Goal: Task Accomplishment & Management: Manage account settings

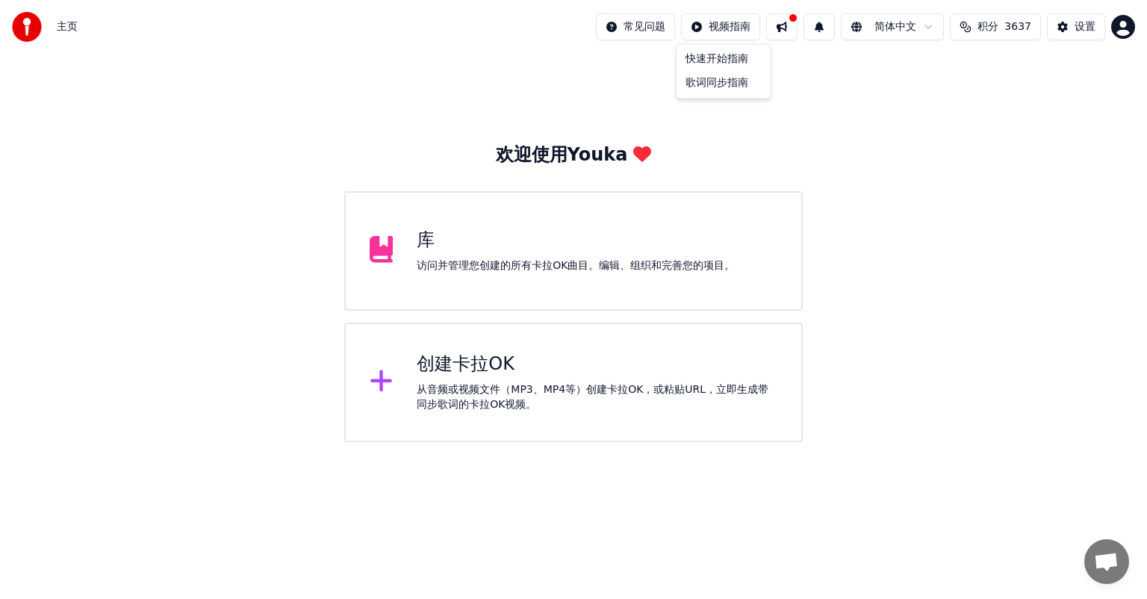
click at [724, 27] on html "主页 常见问题 视频指南 简体中文 积分 3637 设置 欢迎使用Youka 库 访问并管理您创建的所有[PERSON_NAME]OK曲目。编辑、组织和完善您…" at bounding box center [573, 221] width 1147 height 442
click at [718, 60] on div "快速开始指南" at bounding box center [724, 59] width 88 height 24
click at [1061, 31] on button "设置" at bounding box center [1076, 26] width 58 height 27
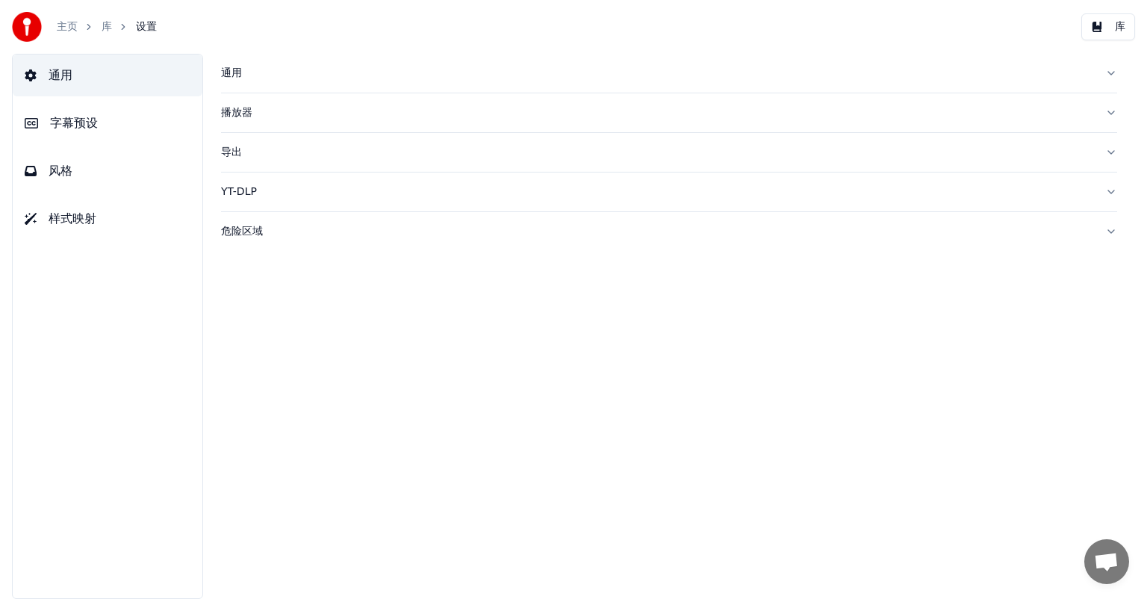
click at [75, 81] on button "通用" at bounding box center [108, 76] width 190 height 42
click at [232, 75] on div "通用" at bounding box center [657, 73] width 872 height 15
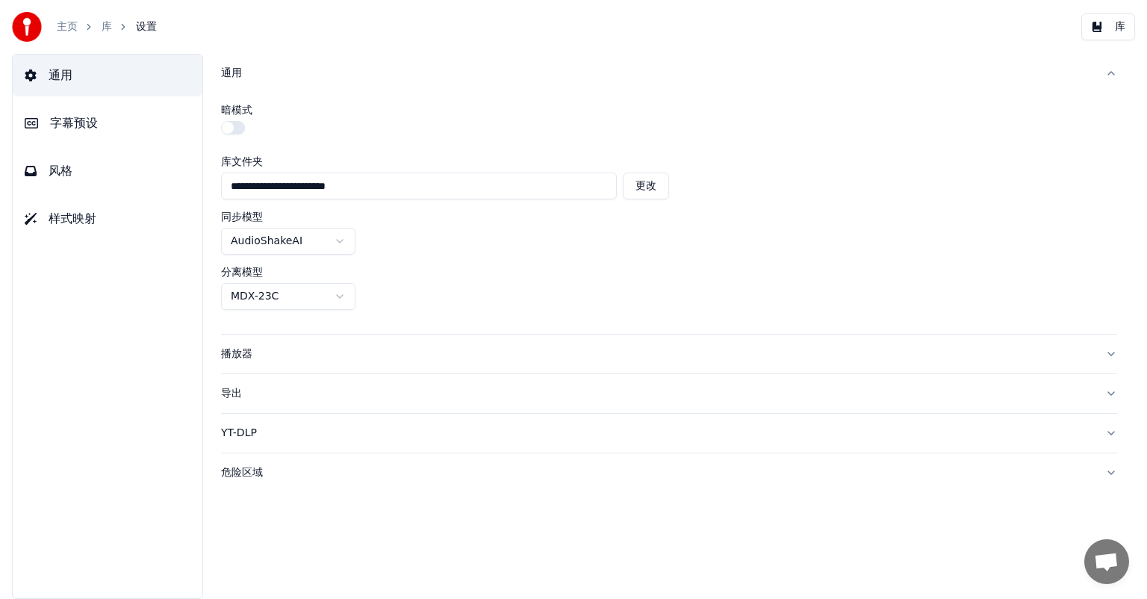
click at [607, 185] on input "**********" at bounding box center [419, 186] width 396 height 27
click at [70, 123] on span "字幕预设" at bounding box center [74, 123] width 48 height 18
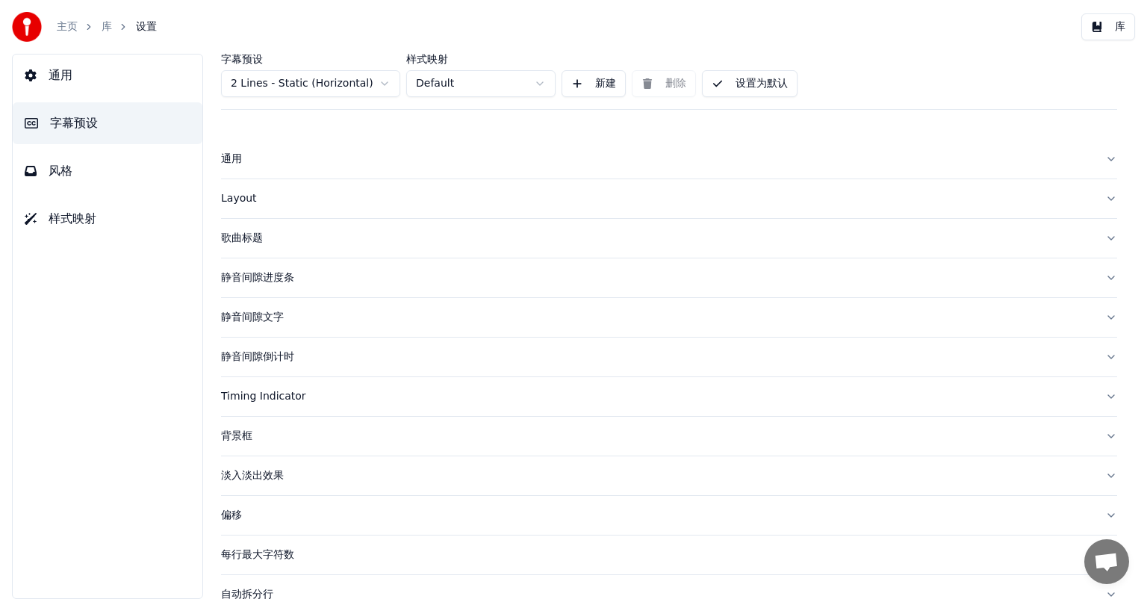
click at [1095, 26] on button "库" at bounding box center [1108, 26] width 54 height 27
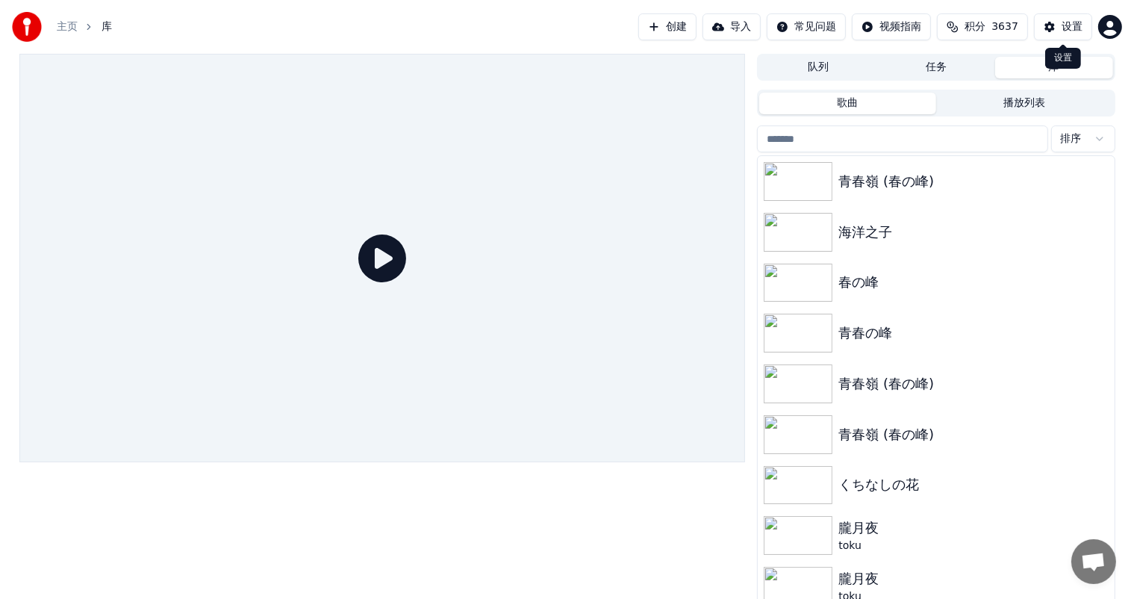
click at [1051, 27] on button "设置" at bounding box center [1063, 26] width 58 height 27
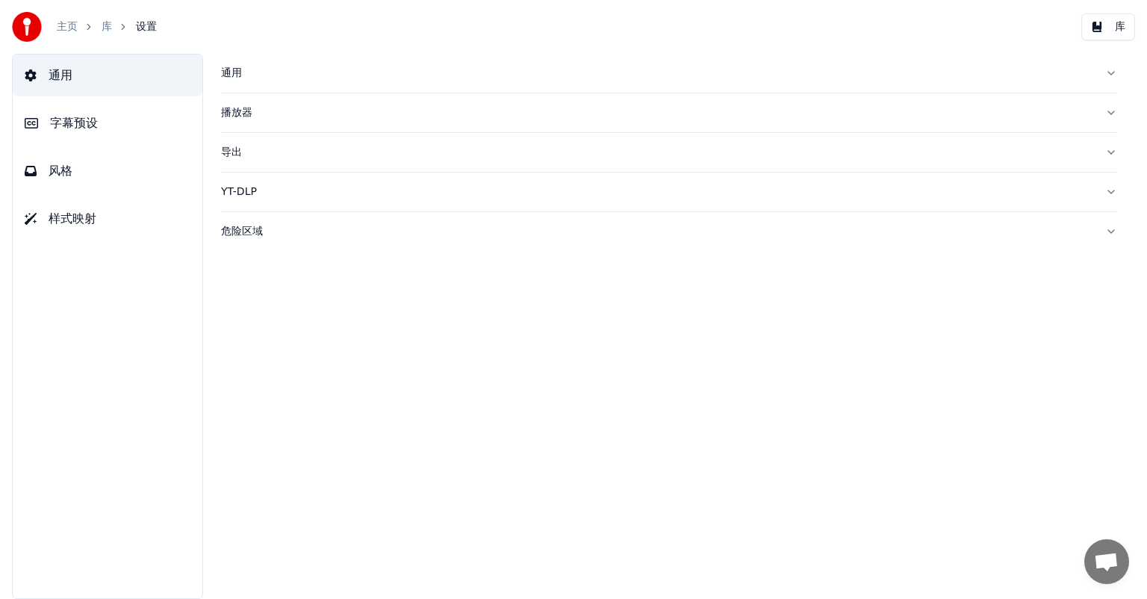
click at [1097, 30] on button "库" at bounding box center [1108, 26] width 54 height 27
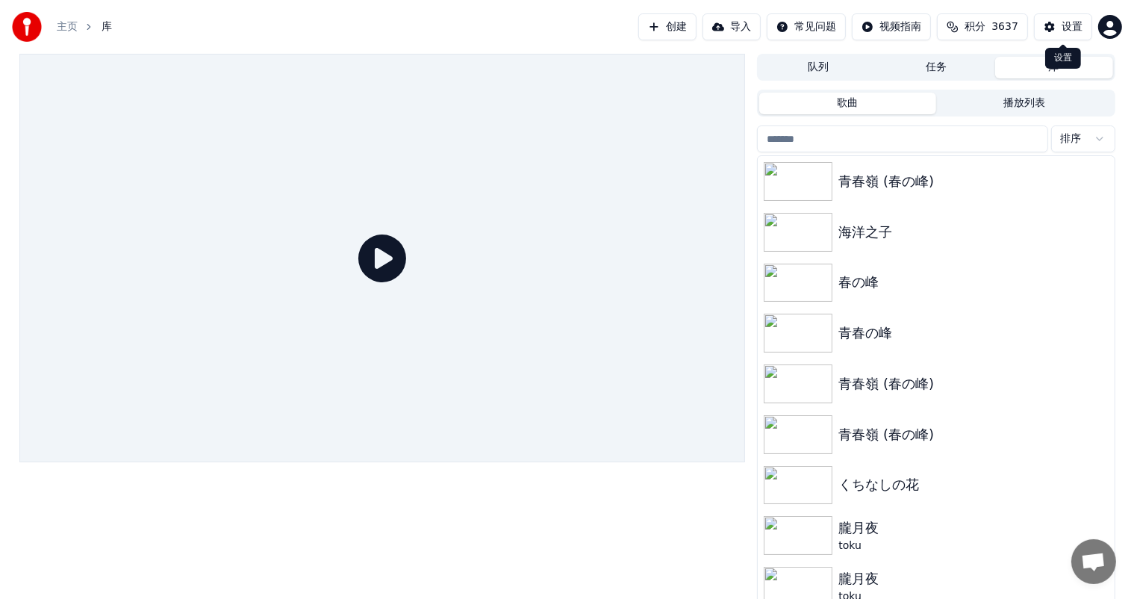
click at [1069, 30] on div "设置" at bounding box center [1072, 26] width 21 height 15
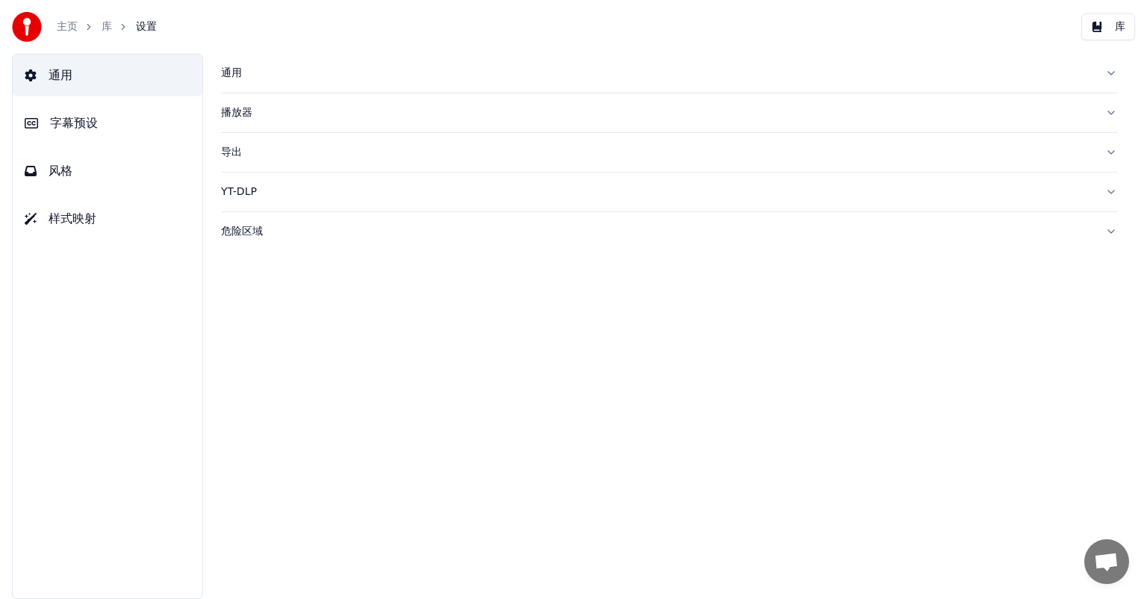
click at [61, 122] on span "字幕预设" at bounding box center [74, 123] width 48 height 18
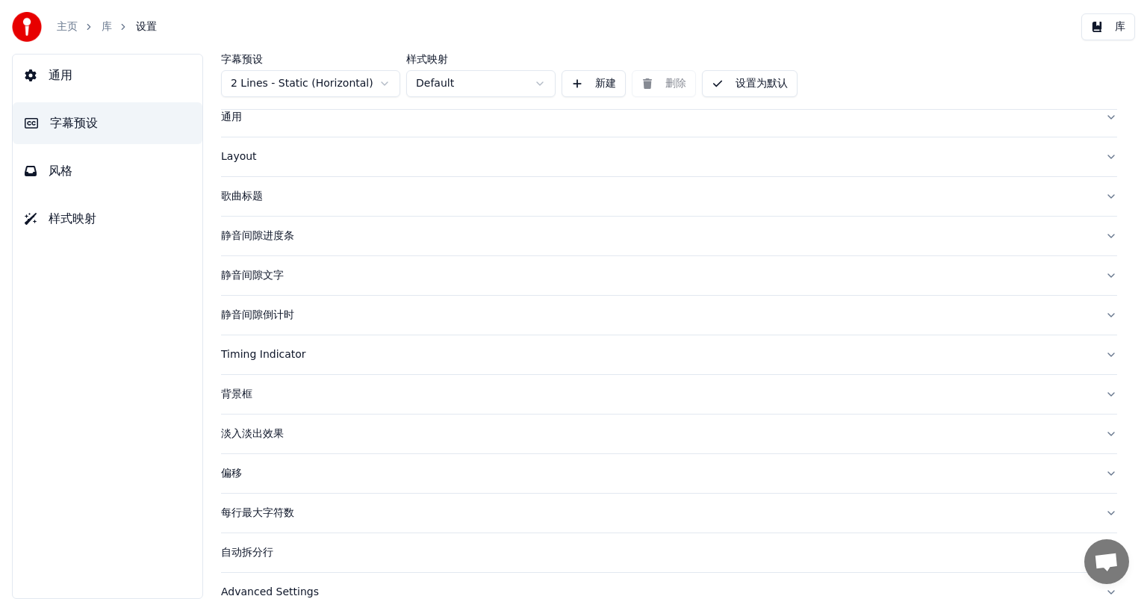
scroll to position [64, 0]
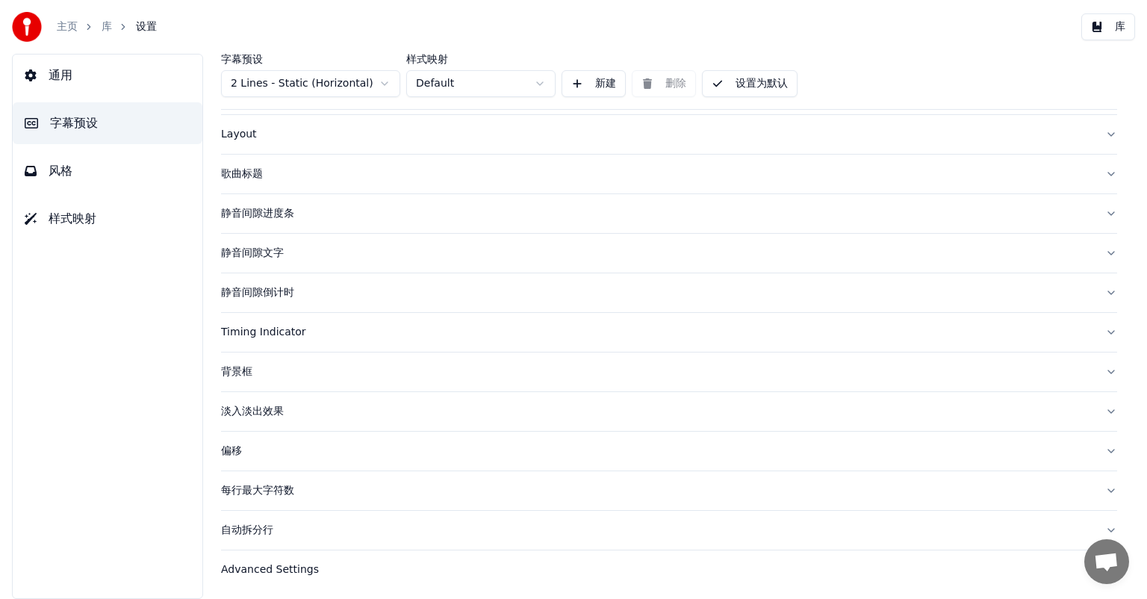
click at [271, 564] on div "Advanced Settings" at bounding box center [657, 569] width 872 height 15
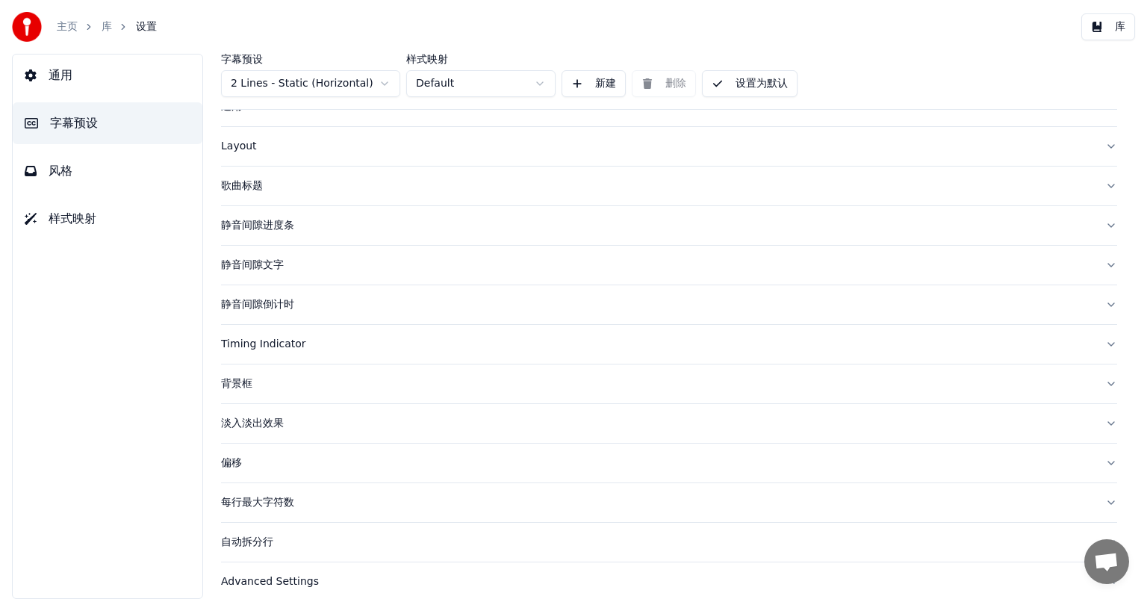
scroll to position [0, 0]
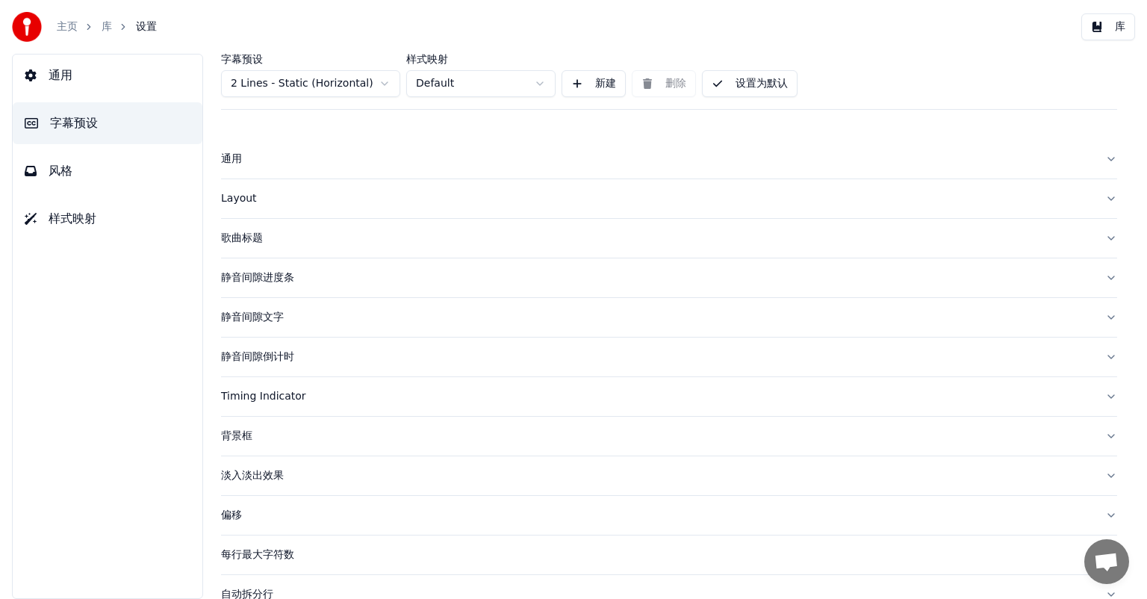
click at [127, 420] on div "通用 字幕预设 风格 样式映射" at bounding box center [107, 326] width 191 height 545
click at [564, 422] on button "背景框" at bounding box center [669, 436] width 896 height 39
click at [562, 419] on button "背景框" at bounding box center [669, 436] width 896 height 39
click at [463, 439] on div "背景框" at bounding box center [657, 436] width 872 height 15
click at [251, 164] on div "通用" at bounding box center [657, 159] width 872 height 15
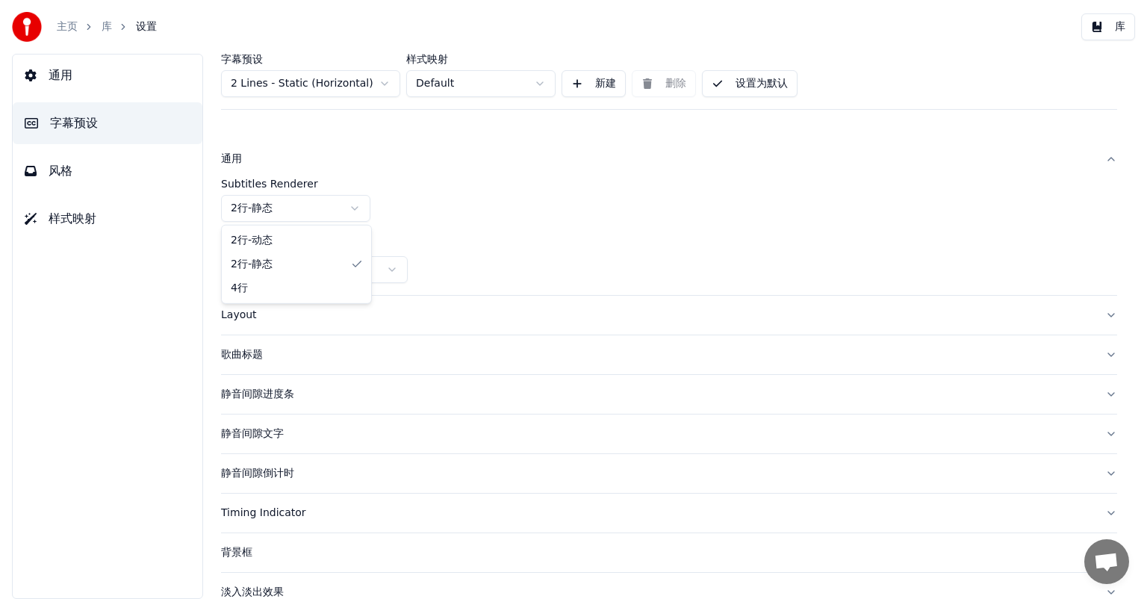
click at [353, 207] on html "主页 库 设置 库 通用 字幕预设 风格 样式映射 字幕预设 2 Lines - Static (Horizontal) 样式映射 Default 新建 删除…" at bounding box center [573, 299] width 1147 height 599
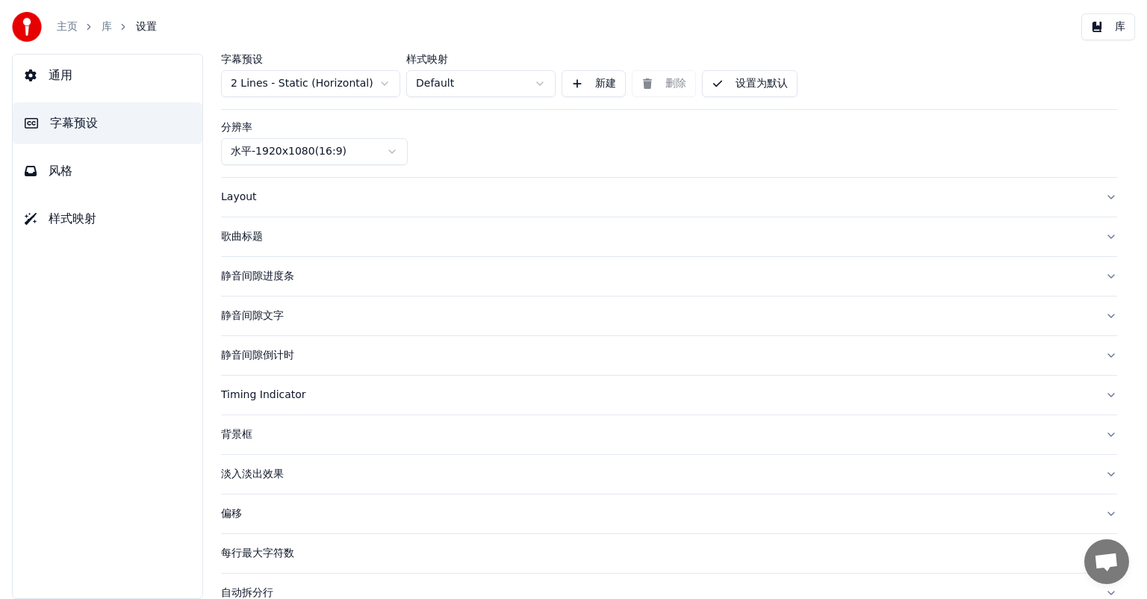
scroll to position [141, 0]
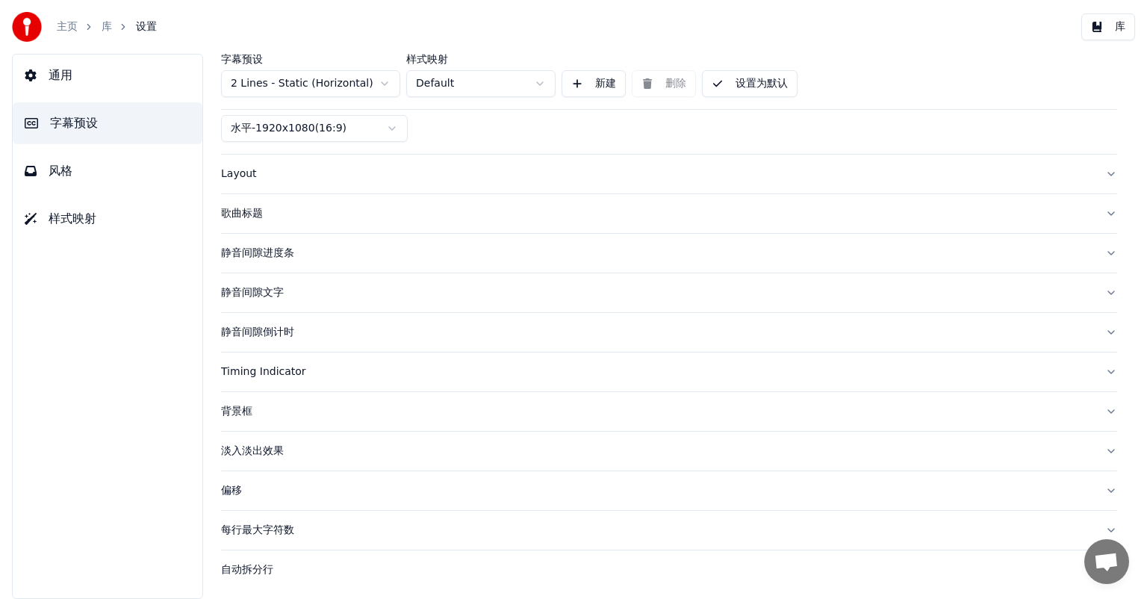
click at [248, 408] on div "背景框" at bounding box center [657, 411] width 872 height 15
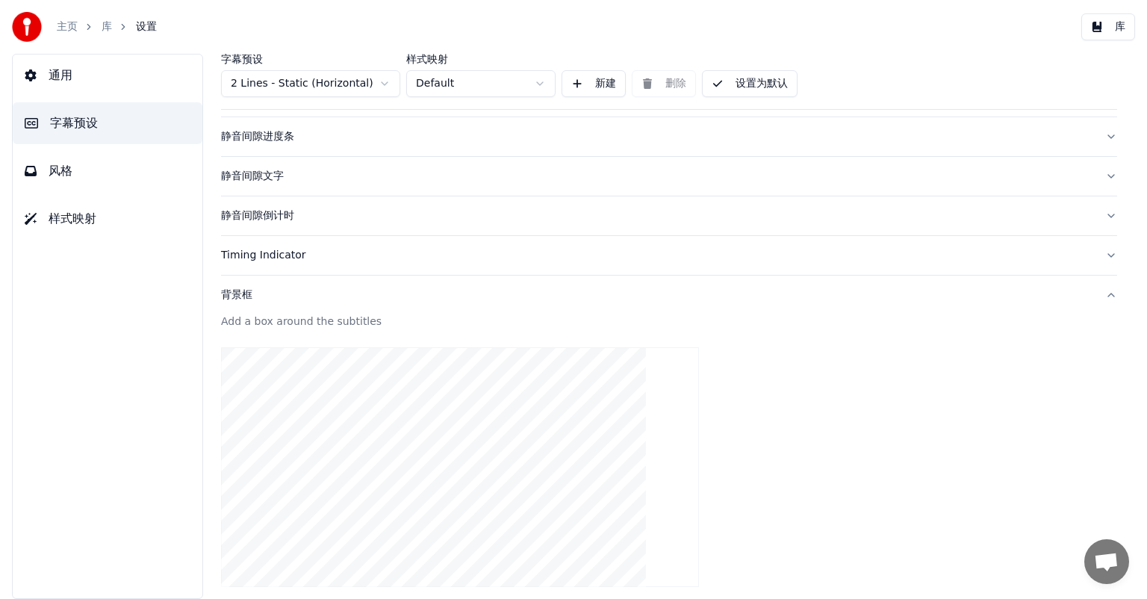
click at [149, 122] on button "字幕预设" at bounding box center [108, 123] width 190 height 42
click at [508, 406] on video at bounding box center [460, 467] width 478 height 240
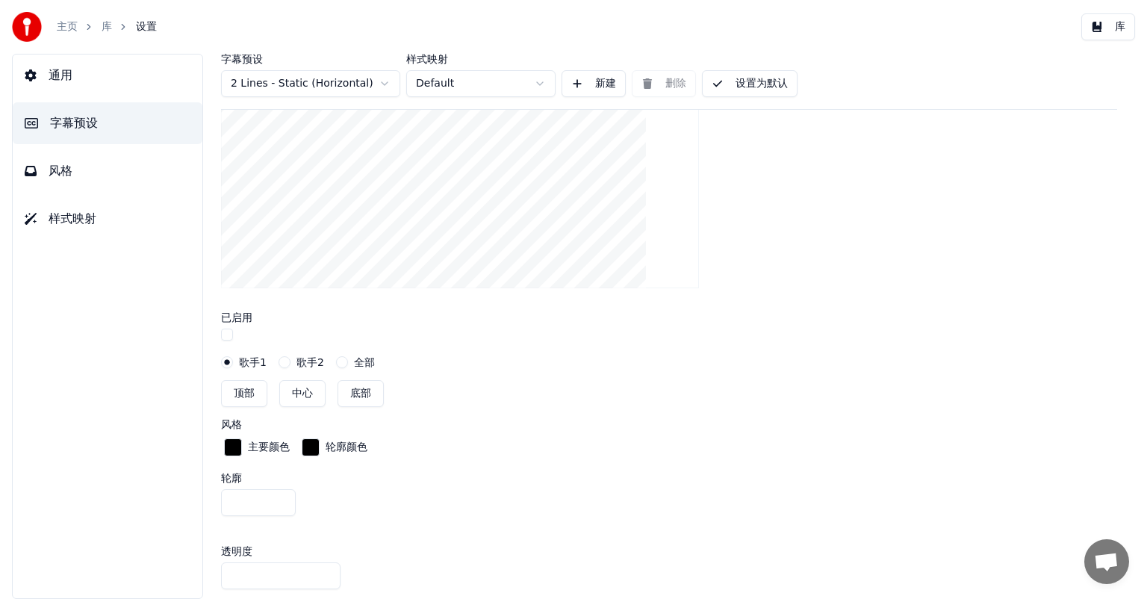
scroll to position [515, 0]
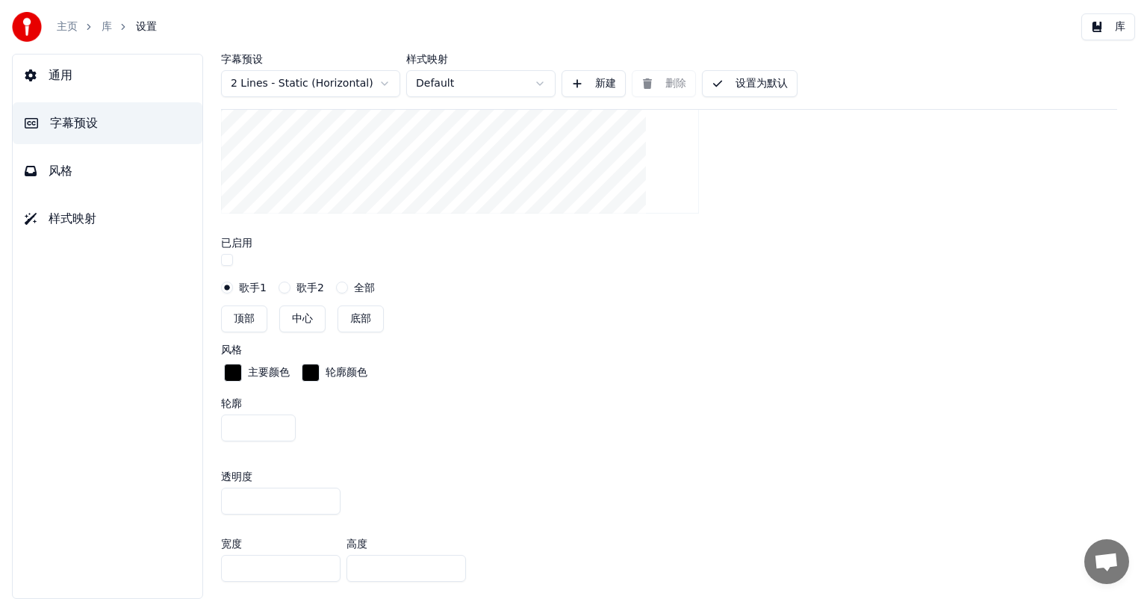
click at [234, 370] on div "button" at bounding box center [233, 373] width 18 height 18
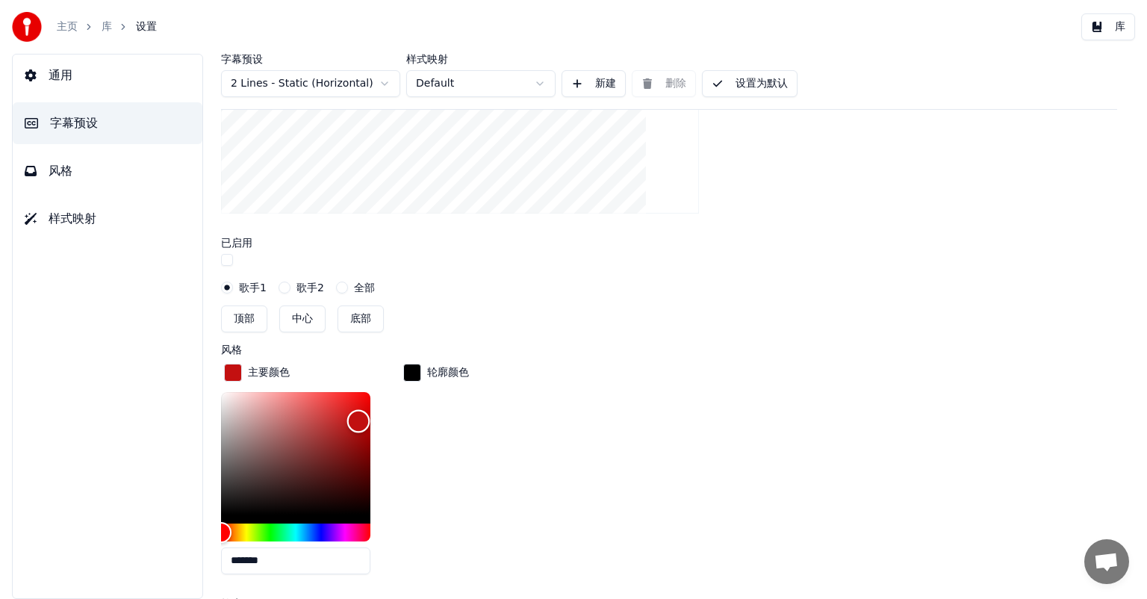
drag, startPoint x: 226, startPoint y: 511, endPoint x: 358, endPoint y: 417, distance: 162.4
click at [358, 417] on div "Color" at bounding box center [358, 420] width 23 height 23
type input "*******"
drag, startPoint x: 359, startPoint y: 417, endPoint x: 223, endPoint y: 517, distance: 168.9
click at [223, 517] on div "Color" at bounding box center [222, 514] width 23 height 23
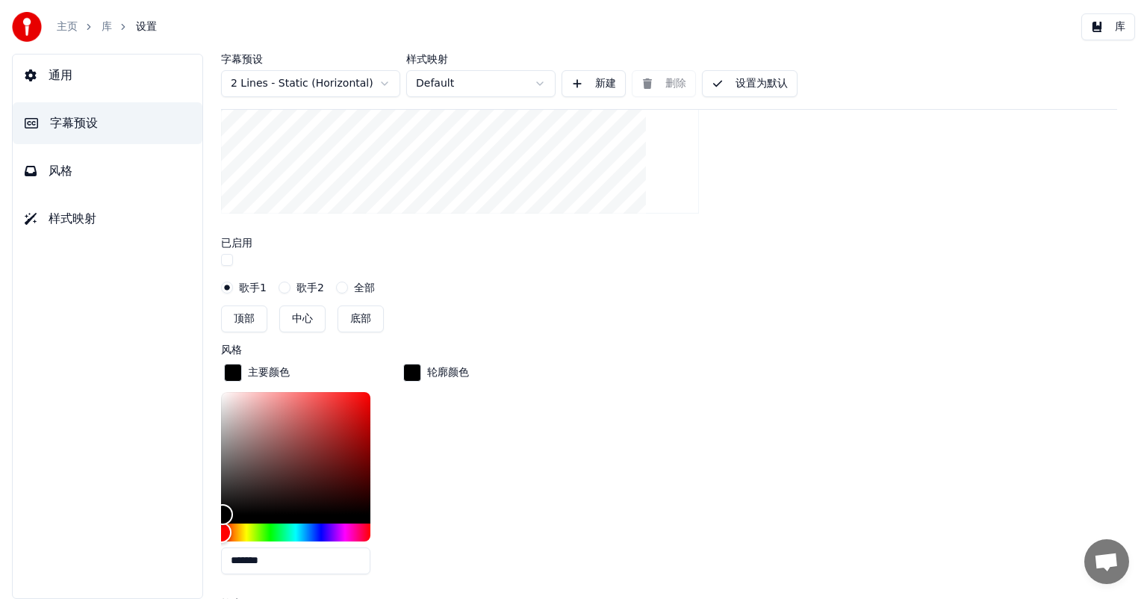
click at [413, 368] on div "button" at bounding box center [412, 373] width 18 height 18
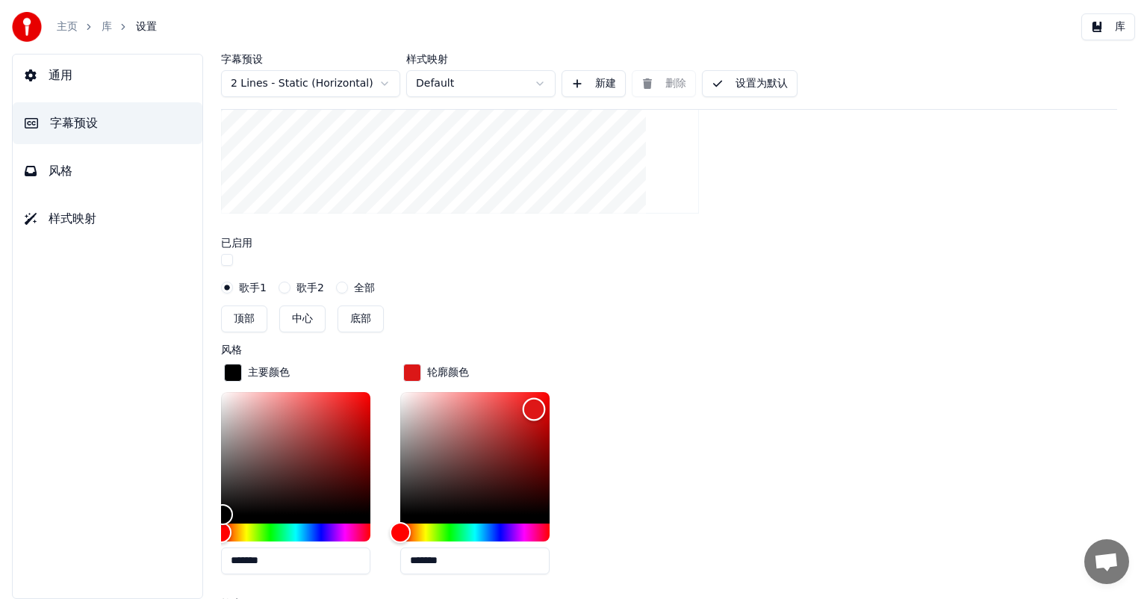
drag, startPoint x: 400, startPoint y: 511, endPoint x: 534, endPoint y: 405, distance: 170.2
click at [534, 405] on div "Color" at bounding box center [534, 408] width 23 height 23
type input "*******"
drag, startPoint x: 534, startPoint y: 405, endPoint x: 406, endPoint y: 513, distance: 166.9
click at [406, 513] on div "Color" at bounding box center [406, 514] width 23 height 23
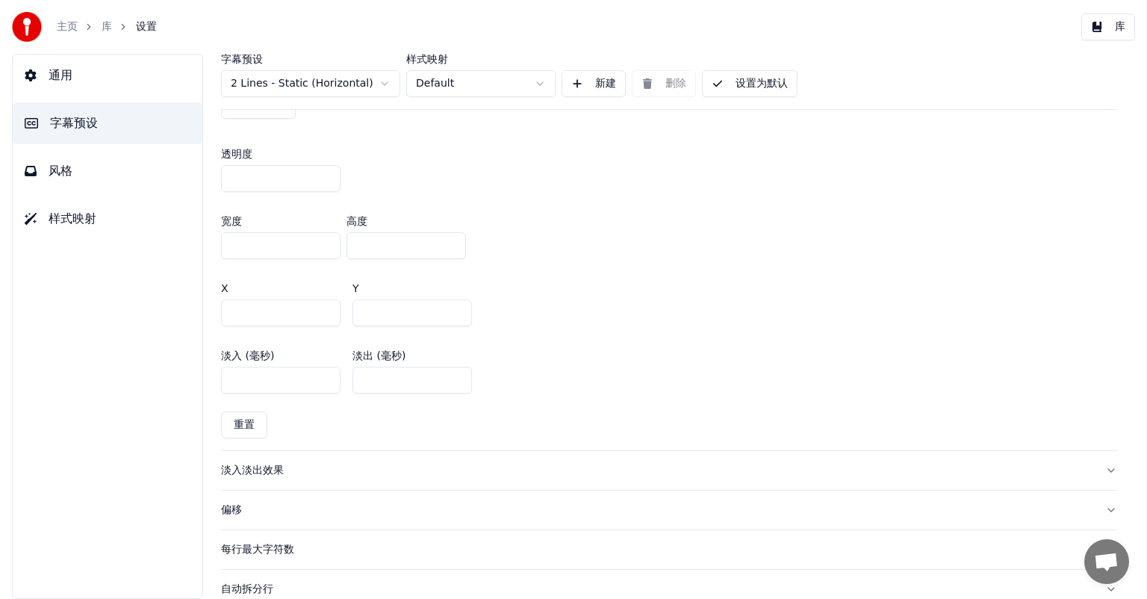
scroll to position [1055, 0]
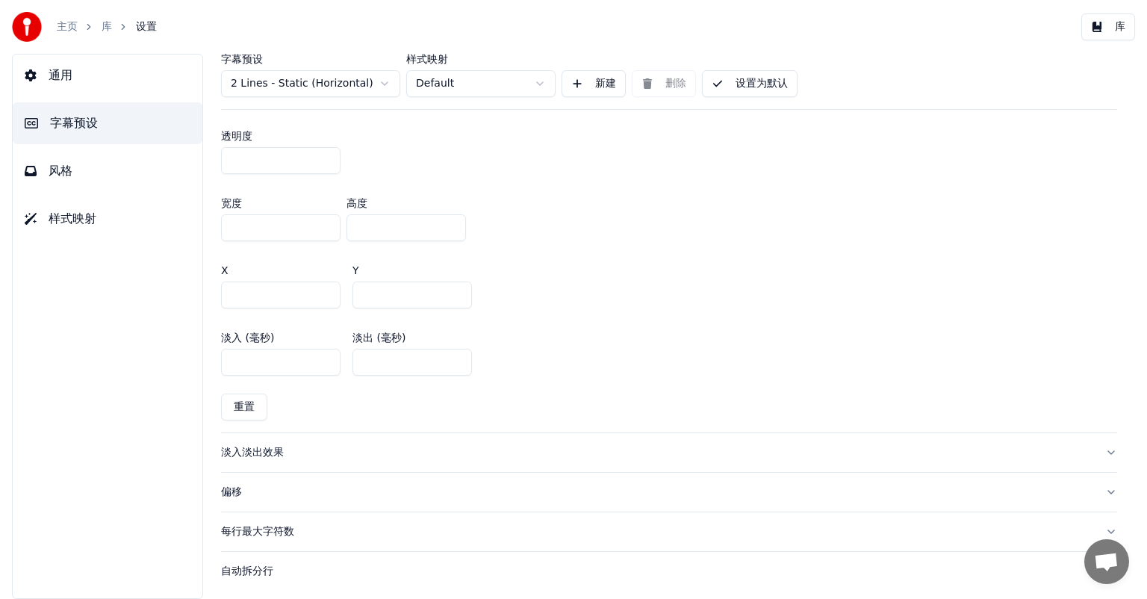
click at [179, 122] on button "字幕预设" at bounding box center [108, 123] width 190 height 42
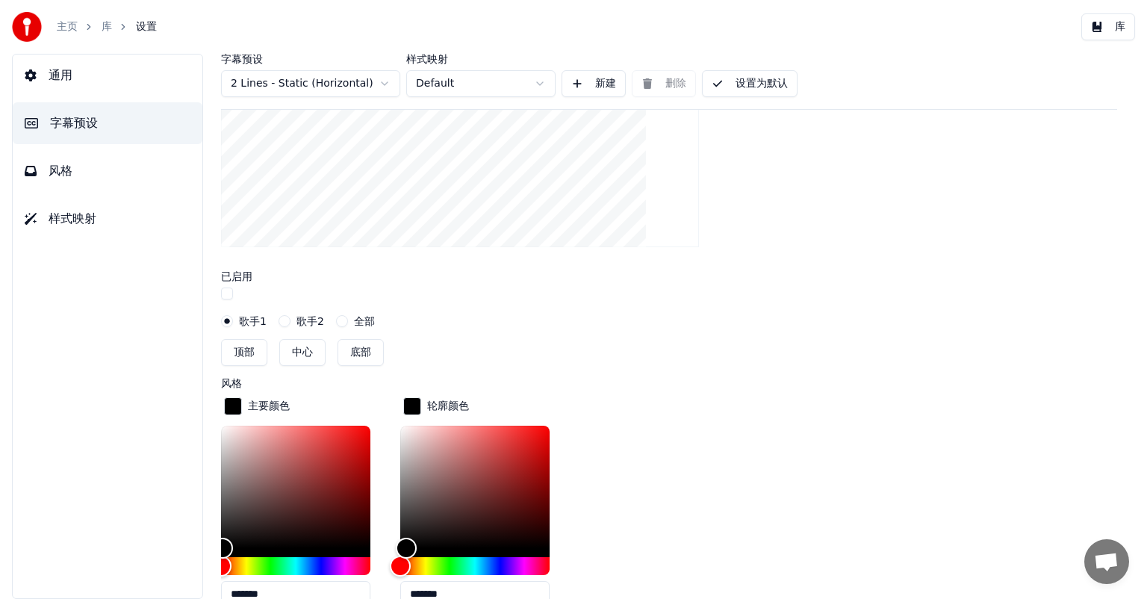
scroll to position [373, 0]
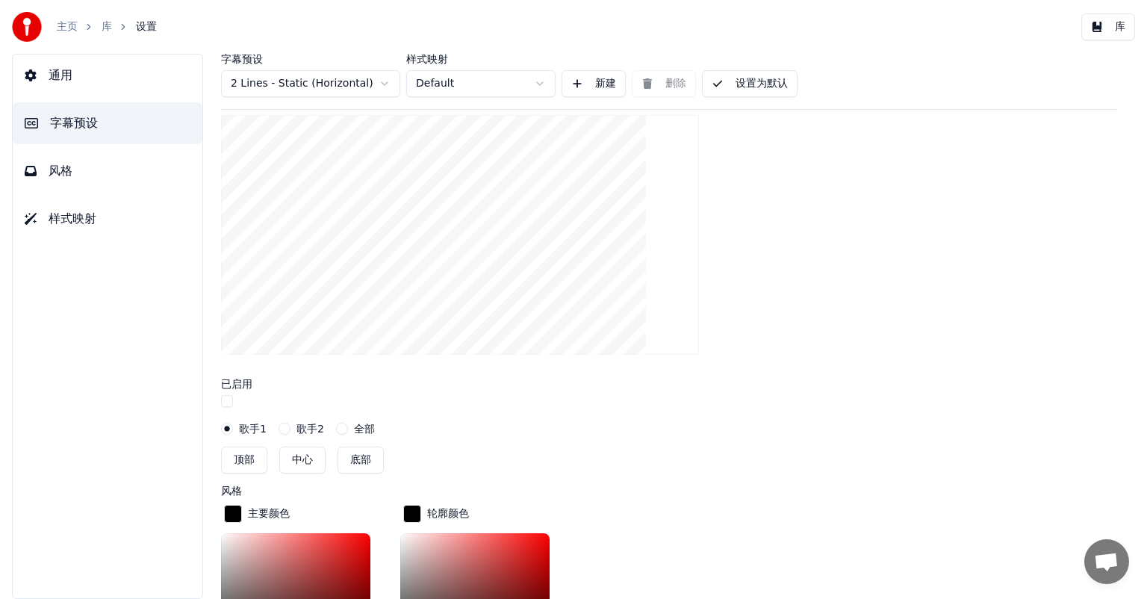
click at [734, 85] on button "设置为默认" at bounding box center [750, 83] width 96 height 27
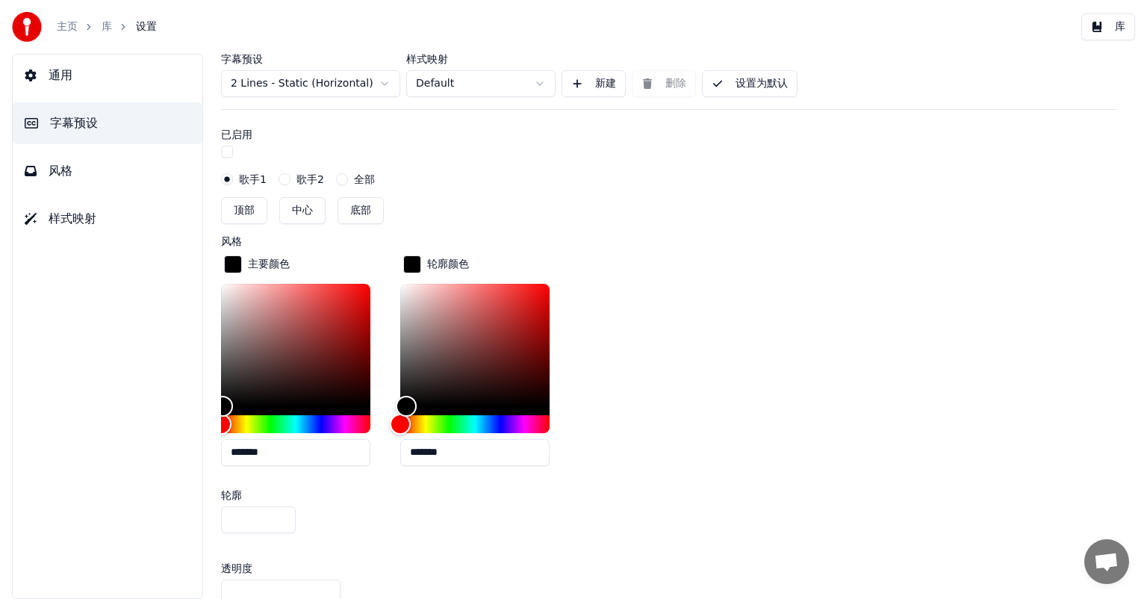
scroll to position [597, 0]
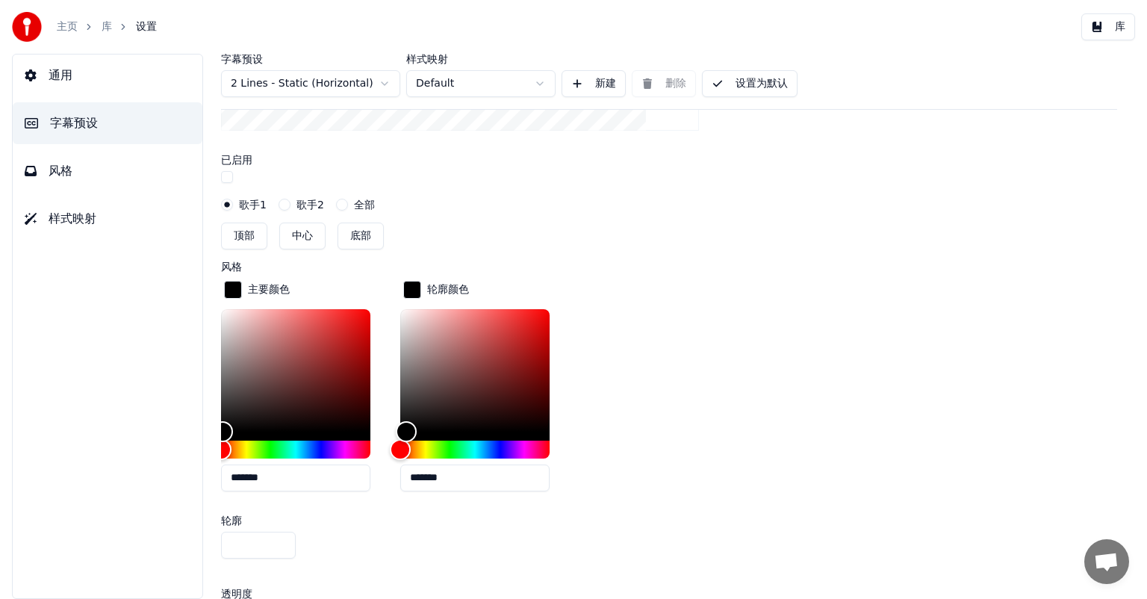
click at [370, 203] on label "全部" at bounding box center [364, 204] width 21 height 10
click at [348, 203] on button "全部" at bounding box center [342, 205] width 12 height 12
click at [244, 202] on label "歌手1" at bounding box center [253, 204] width 28 height 10
click at [233, 202] on button "歌手1" at bounding box center [227, 205] width 12 height 12
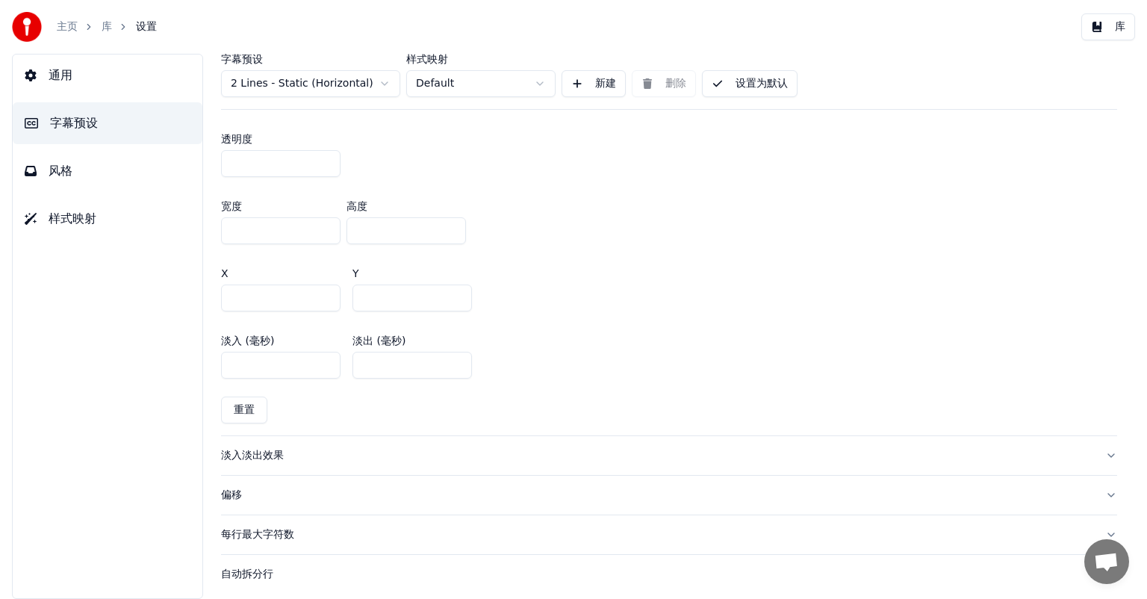
scroll to position [1055, 0]
click at [1095, 488] on button "偏移" at bounding box center [669, 492] width 896 height 39
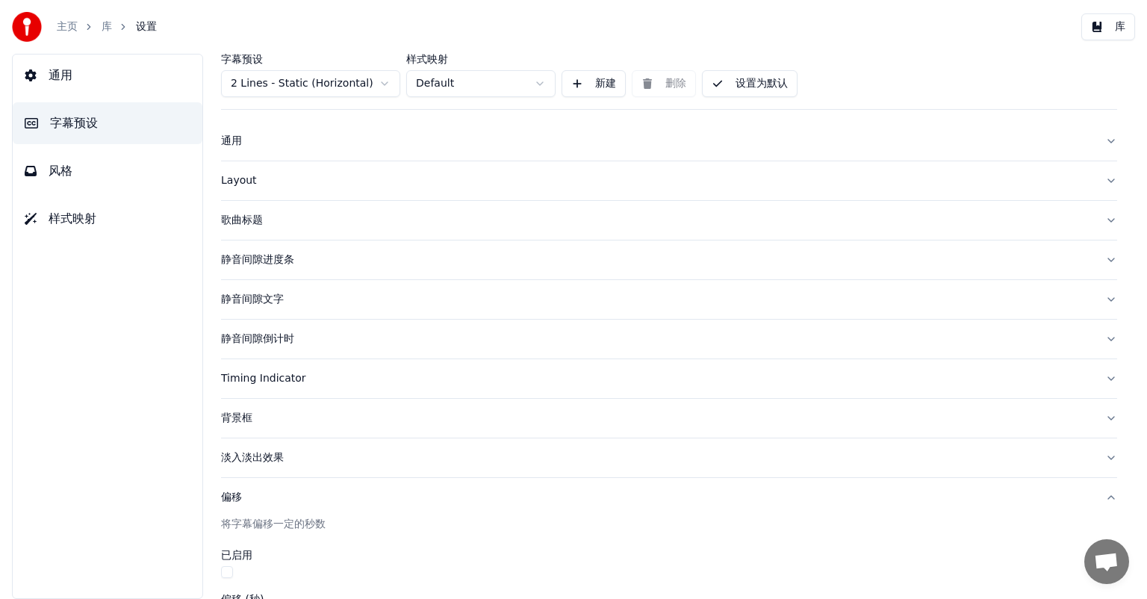
scroll to position [0, 0]
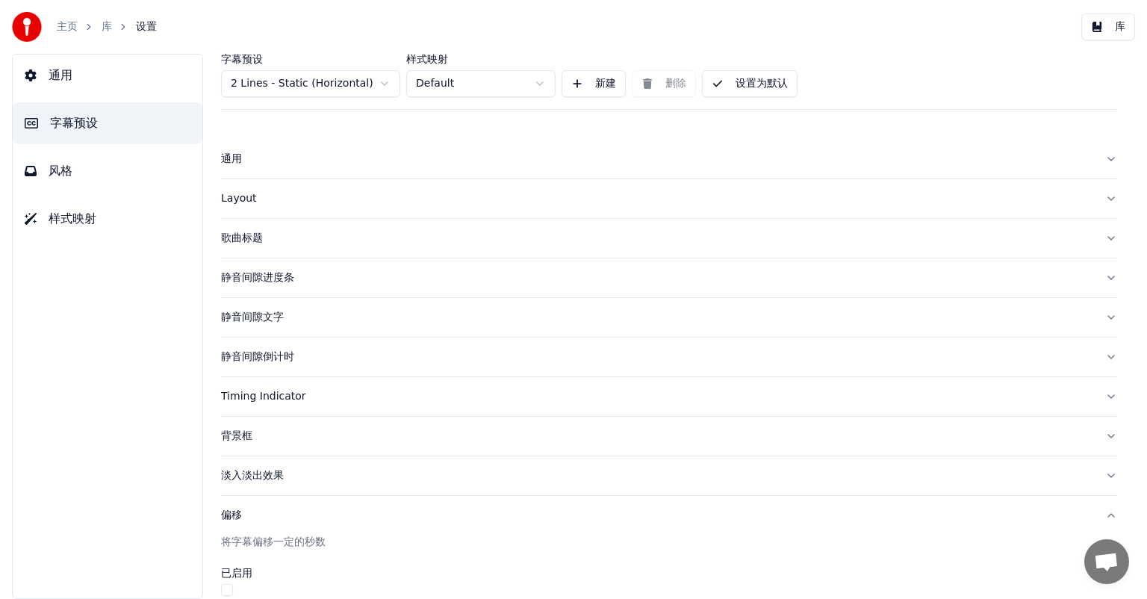
click at [280, 156] on div "通用" at bounding box center [657, 159] width 872 height 15
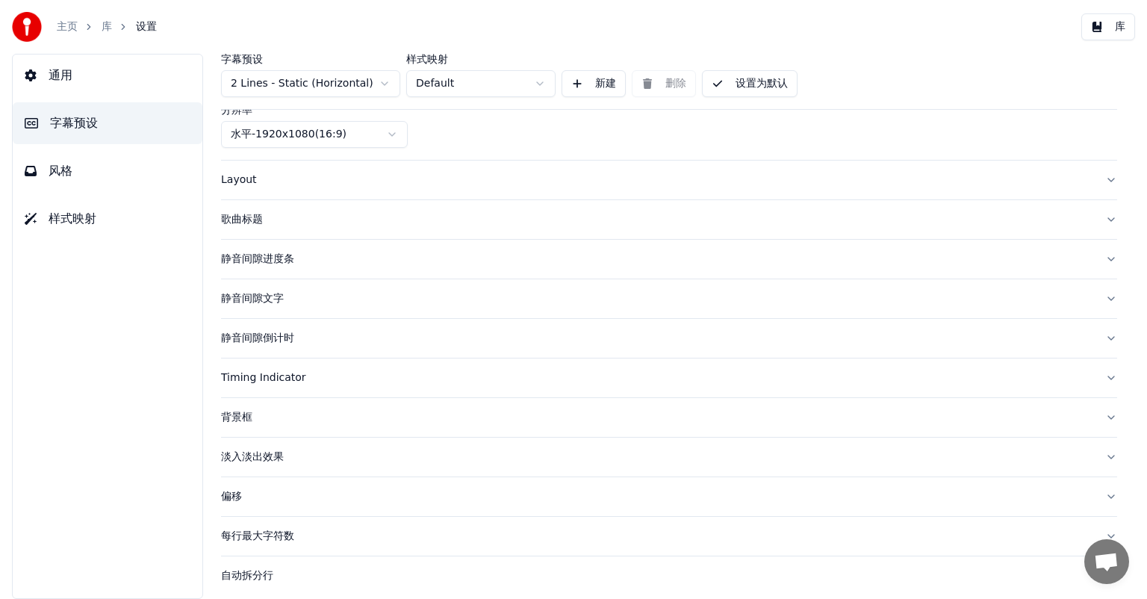
scroll to position [141, 0]
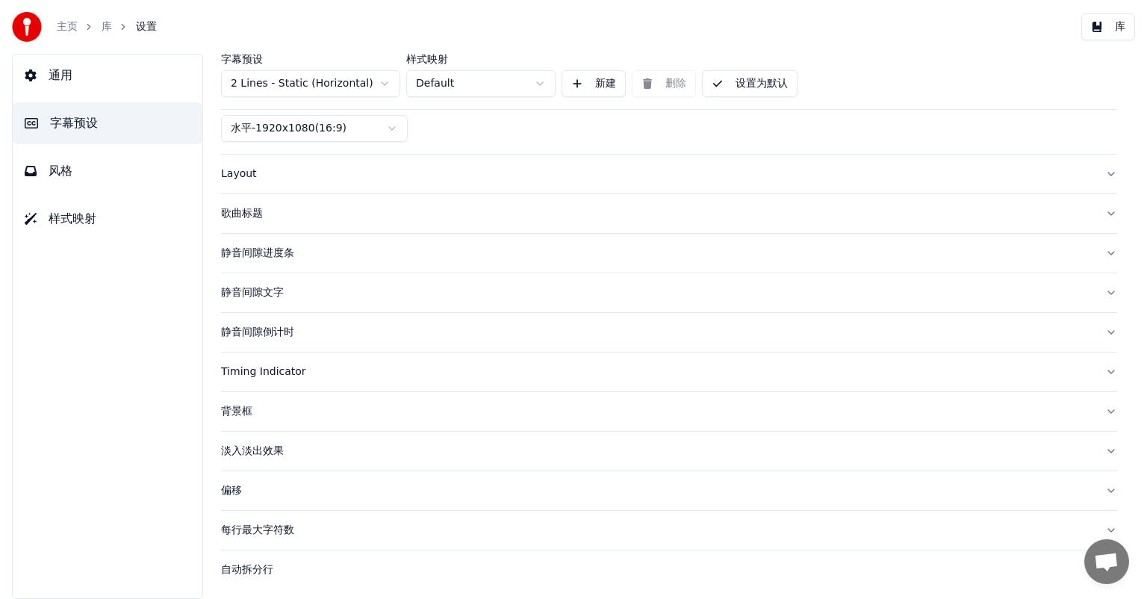
click at [109, 25] on link "库" at bounding box center [107, 26] width 10 height 15
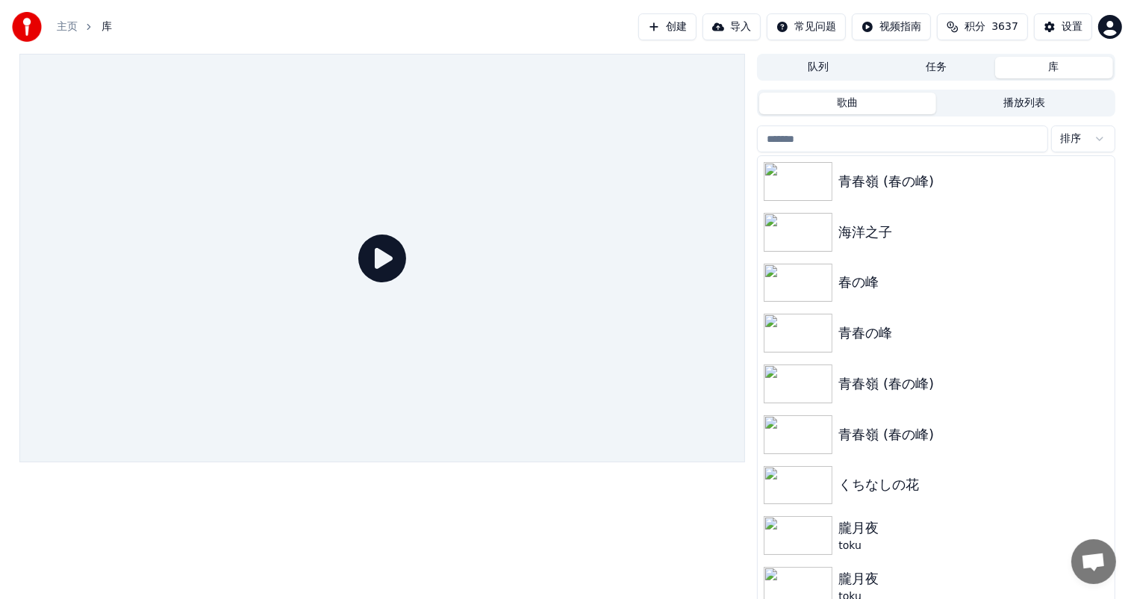
click at [109, 25] on span "库" at bounding box center [107, 26] width 10 height 15
click at [69, 28] on link "主页" at bounding box center [67, 26] width 21 height 15
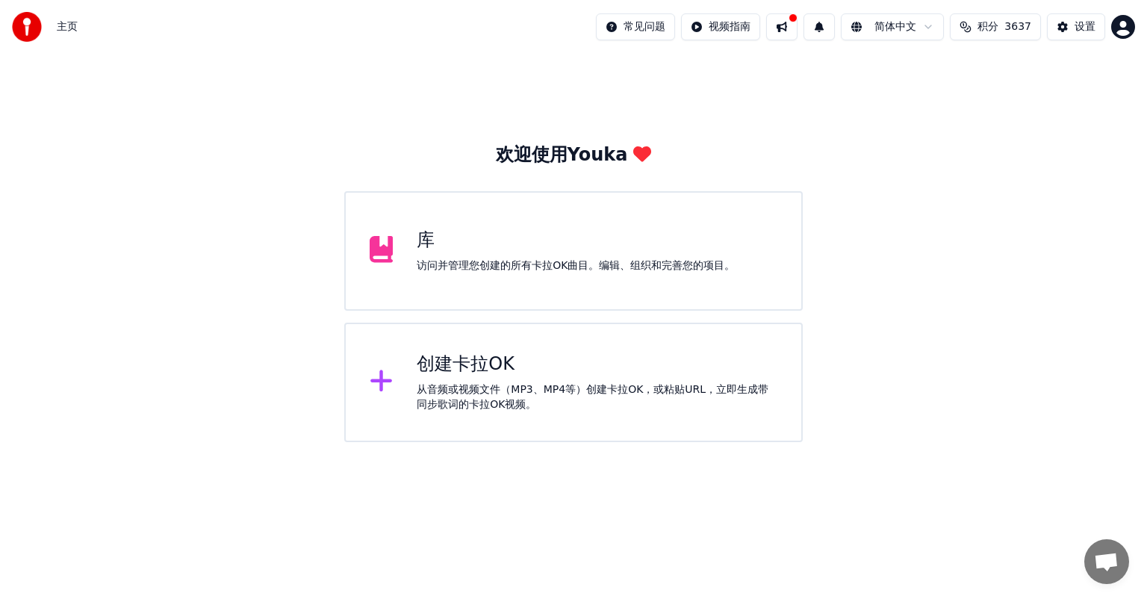
click at [72, 28] on span "主页" at bounding box center [67, 26] width 21 height 15
click at [1075, 25] on div "设置" at bounding box center [1085, 26] width 21 height 15
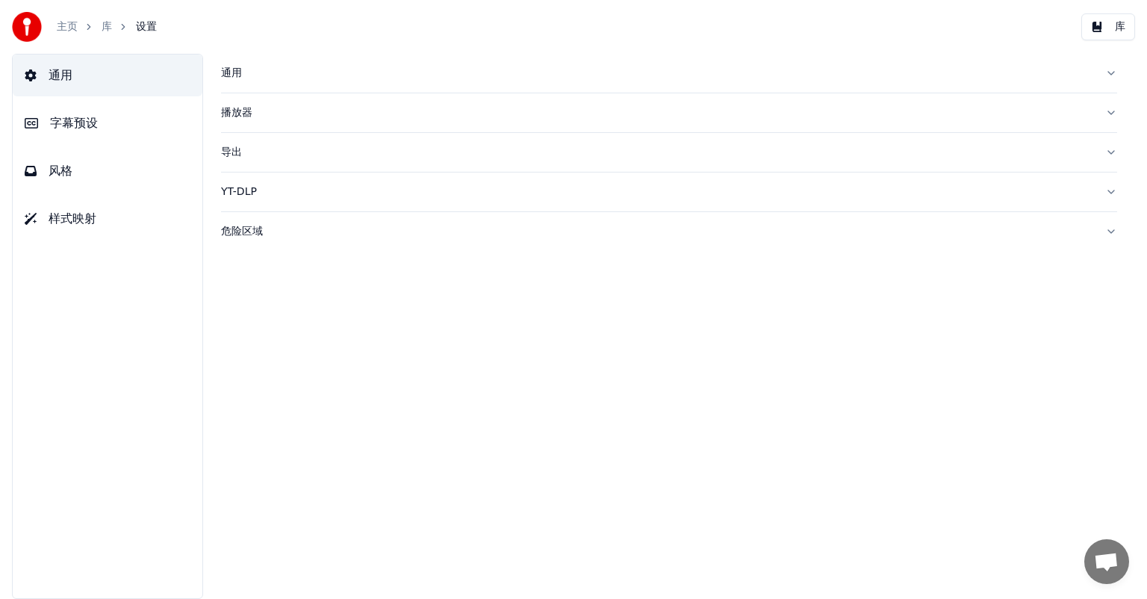
click at [151, 28] on span "设置" at bounding box center [146, 26] width 21 height 15
click at [140, 69] on button "通用" at bounding box center [108, 76] width 190 height 42
click at [146, 124] on button "字幕预设" at bounding box center [108, 123] width 190 height 42
